Goal: Task Accomplishment & Management: Use online tool/utility

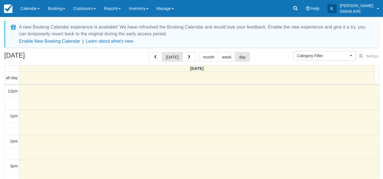
select select
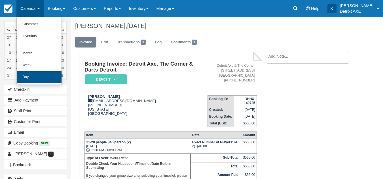
scroll to position [35, 0]
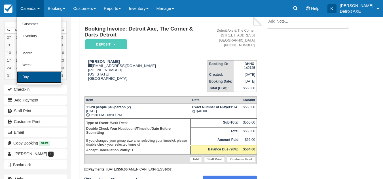
click at [37, 74] on link "Day" at bounding box center [39, 77] width 45 height 12
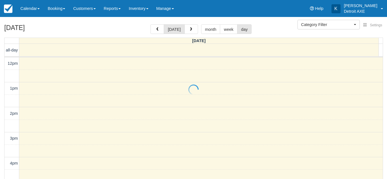
select select
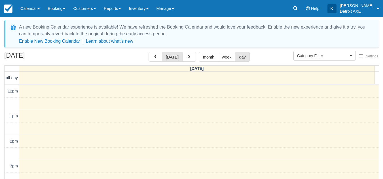
scroll to position [165, 0]
select select
